Goal: Task Accomplishment & Management: Manage account settings

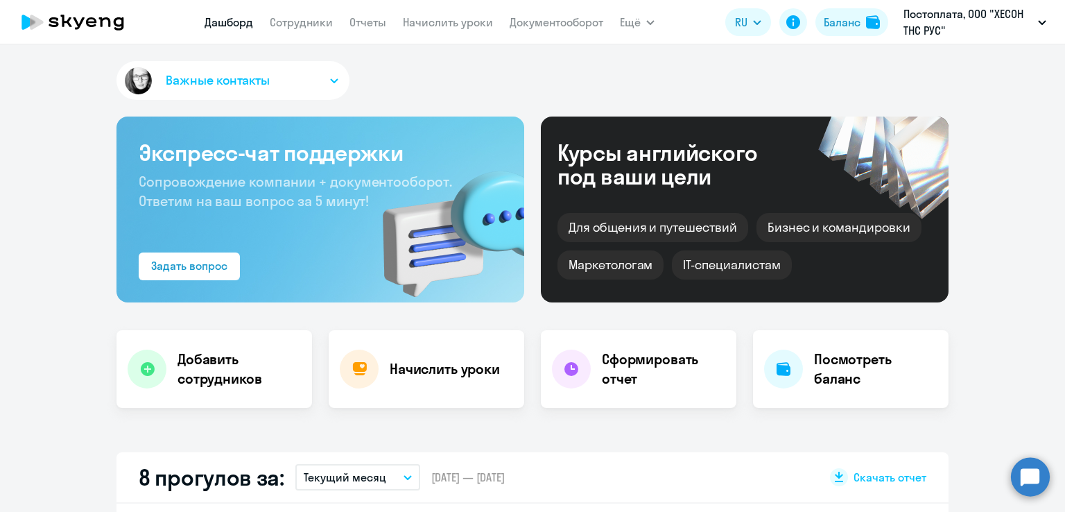
select select "30"
click at [308, 26] on link "Сотрудники" at bounding box center [301, 22] width 63 height 14
select select "30"
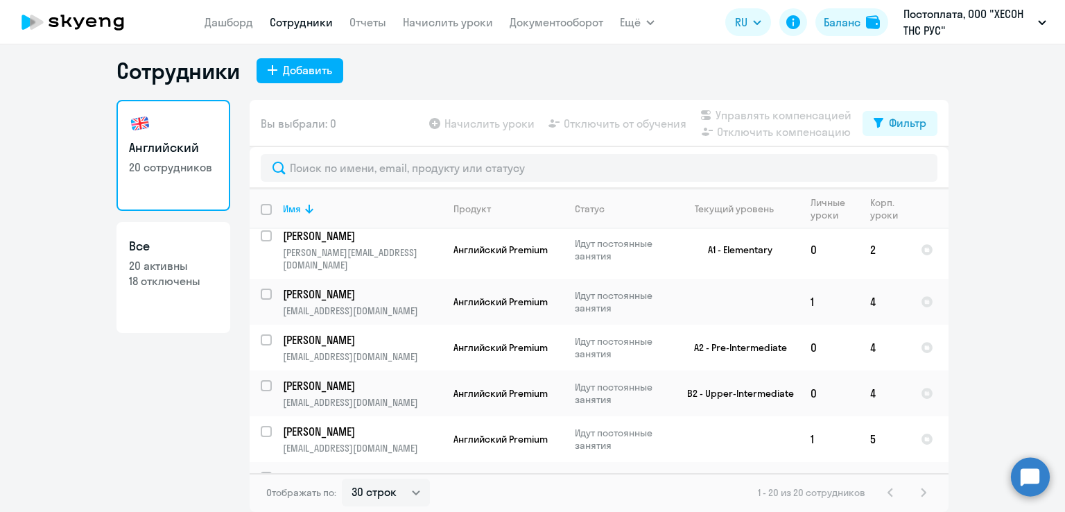
scroll to position [122, 0]
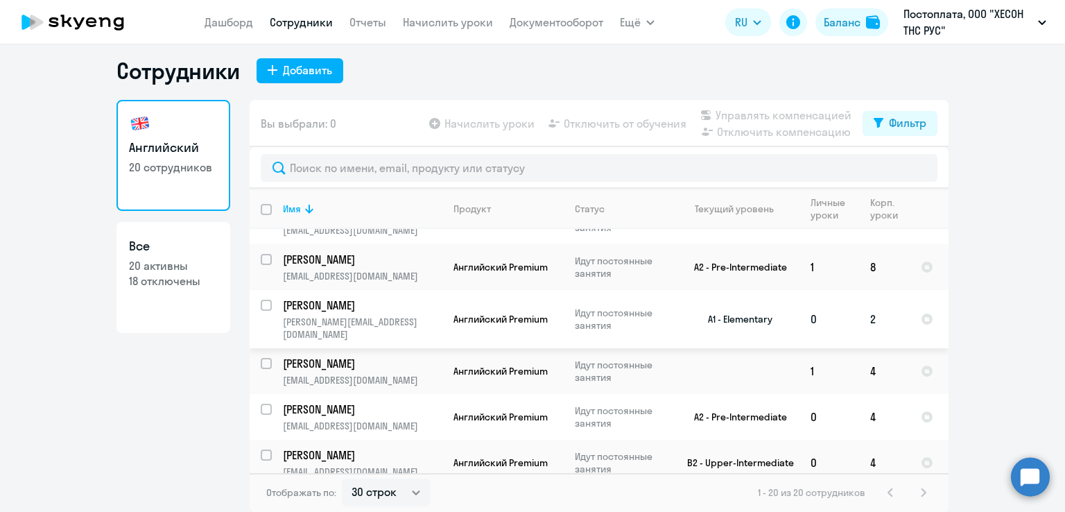
click at [261, 311] on input "select row 38948453" at bounding box center [275, 313] width 28 height 28
checkbox input "true"
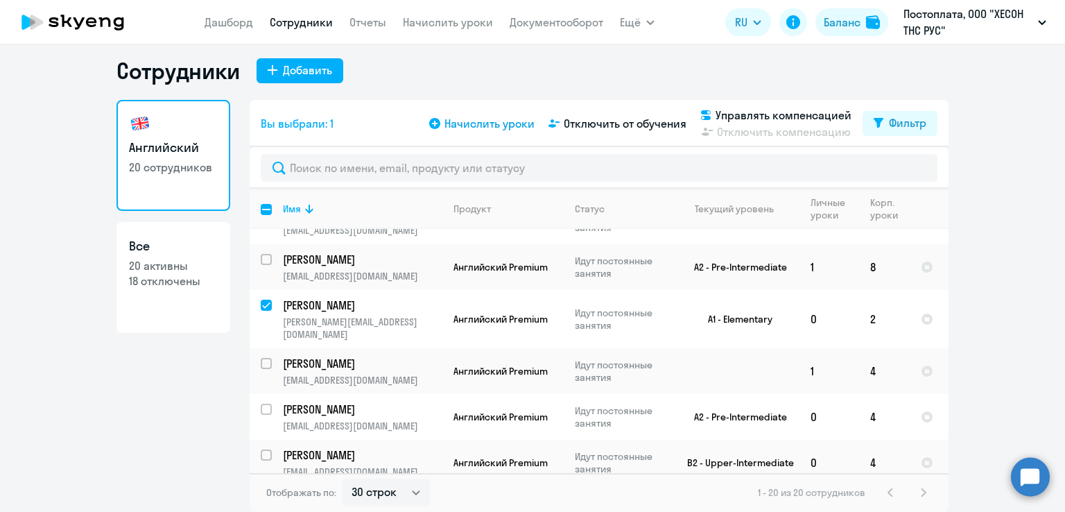
click at [491, 130] on span "Начислить уроки" at bounding box center [489, 123] width 90 height 17
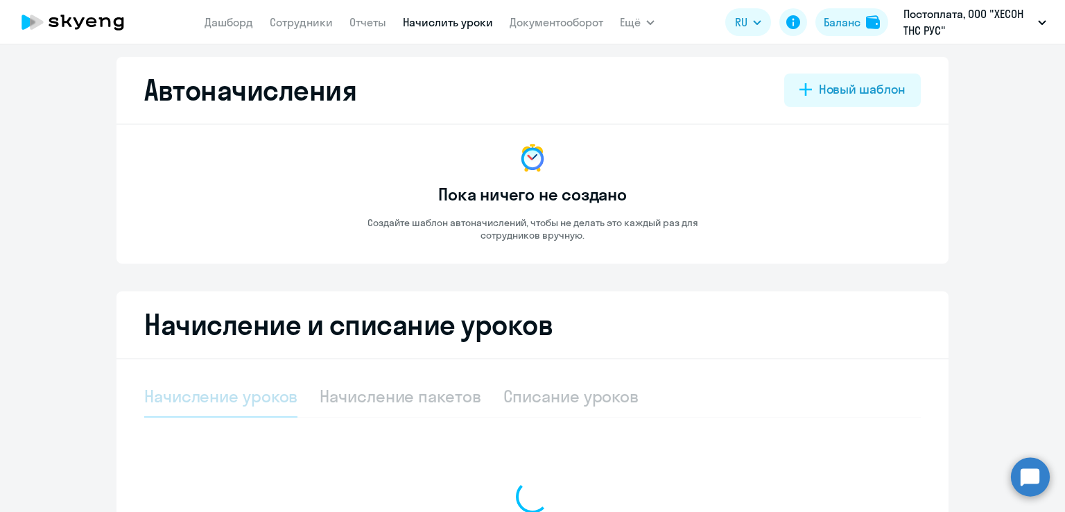
select select "10"
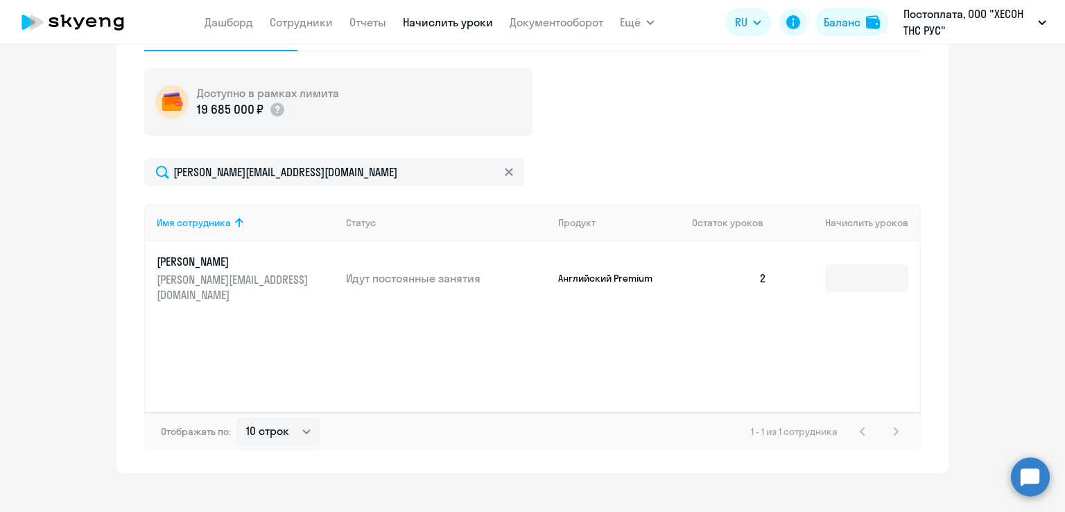
scroll to position [391, 0]
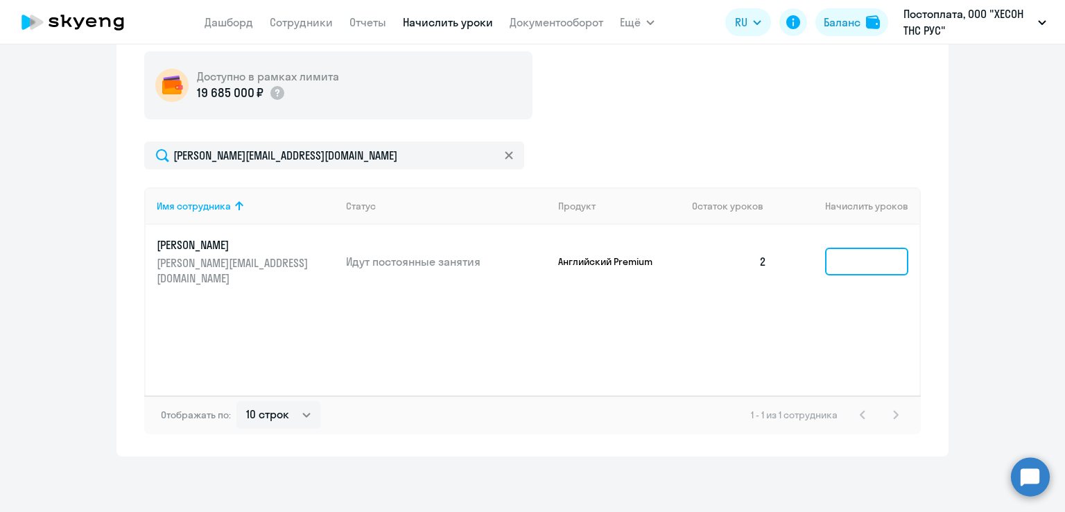
click at [833, 250] on input at bounding box center [866, 261] width 83 height 28
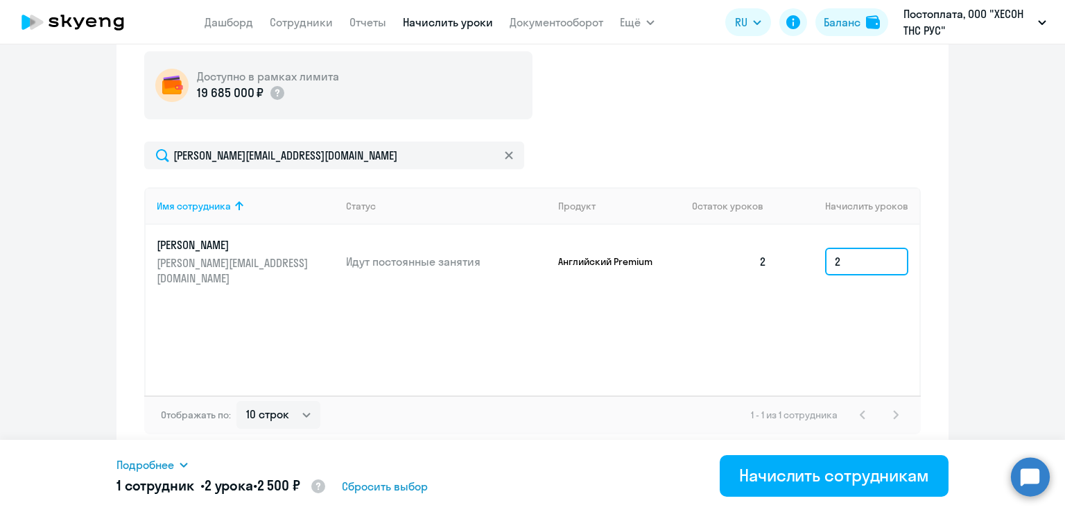
type input "2"
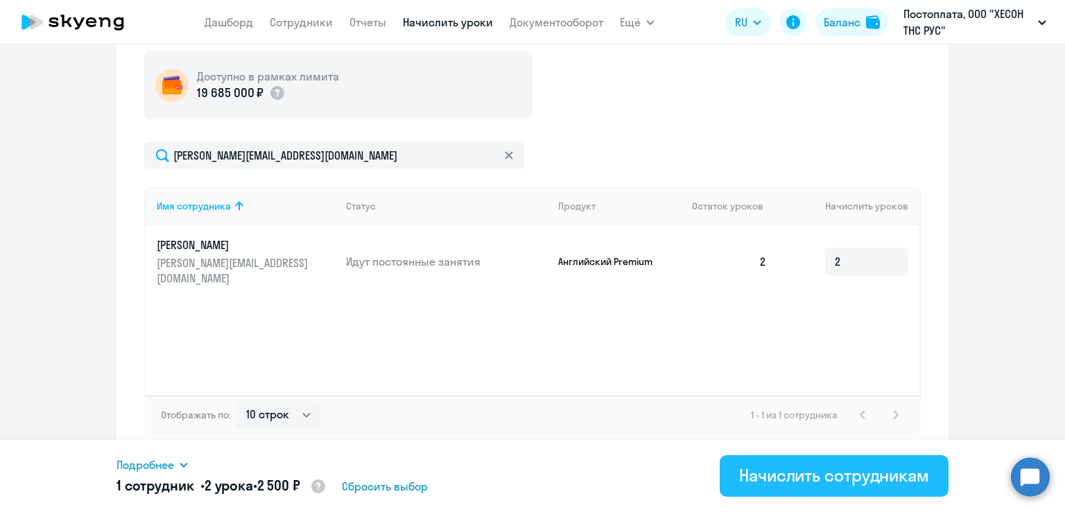
click at [828, 475] on div "Начислить сотрудникам" at bounding box center [834, 475] width 190 height 22
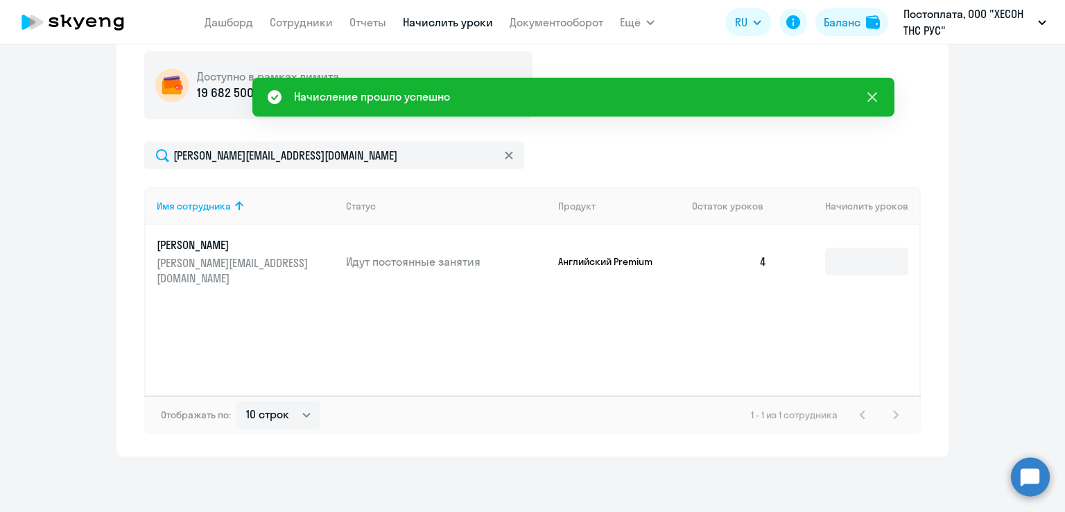
click at [875, 95] on icon at bounding box center [872, 97] width 10 height 10
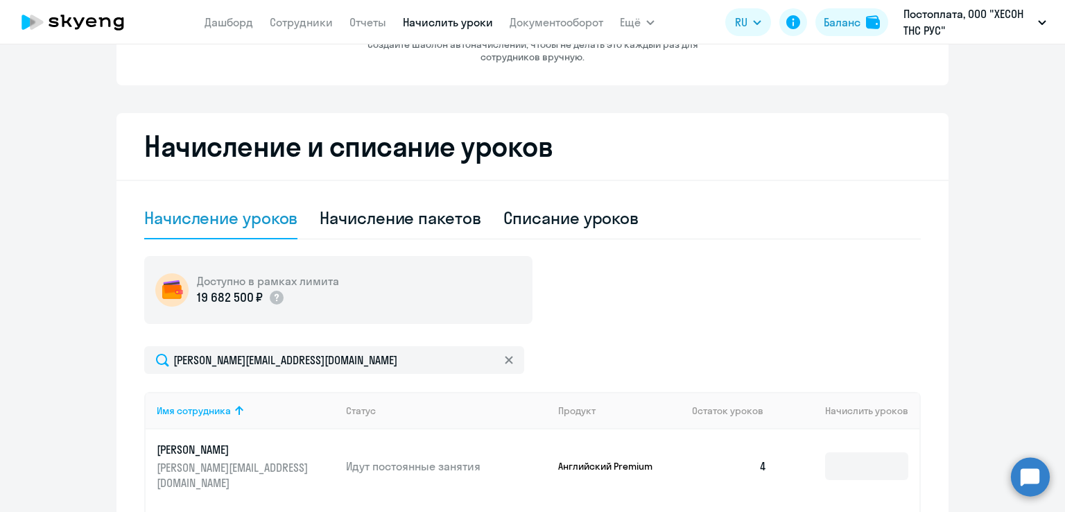
scroll to position [183, 0]
